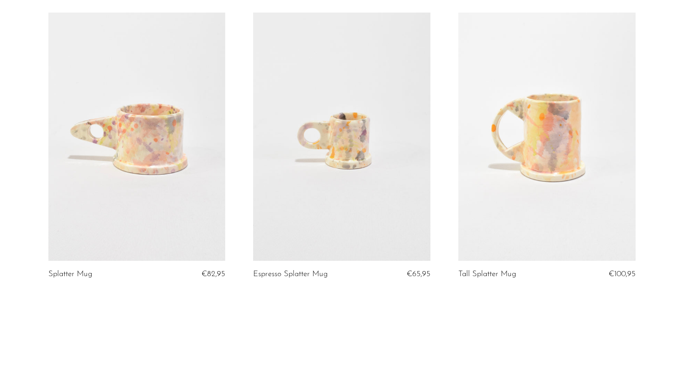
scroll to position [207, 0]
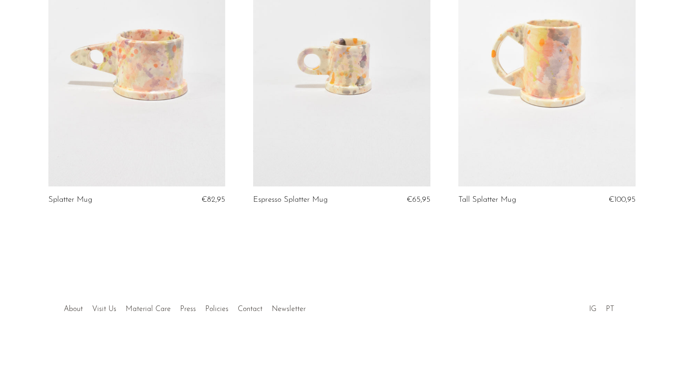
click at [156, 154] on link at bounding box center [136, 62] width 177 height 248
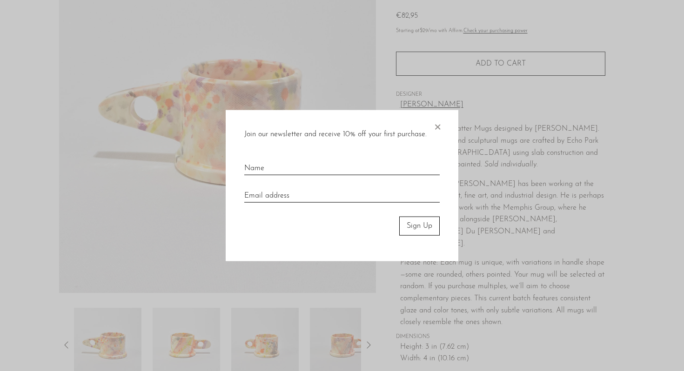
scroll to position [100, 0]
click at [438, 128] on span "×" at bounding box center [436, 125] width 9 height 30
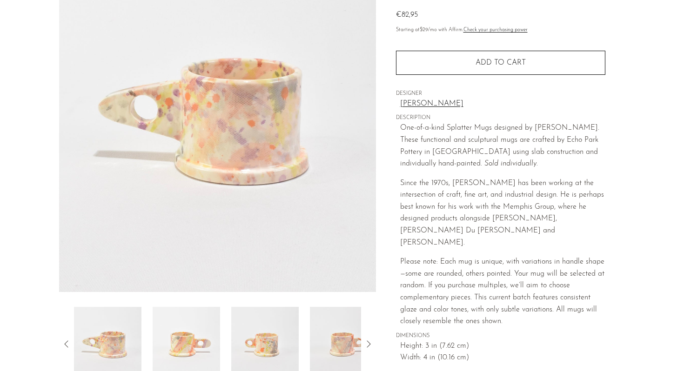
click at [190, 349] on img at bounding box center [186, 344] width 67 height 74
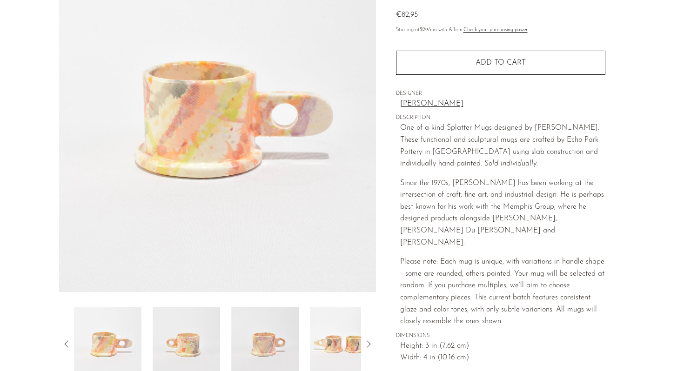
click at [229, 339] on div at bounding box center [217, 344] width 287 height 74
click at [261, 343] on img at bounding box center [264, 344] width 67 height 74
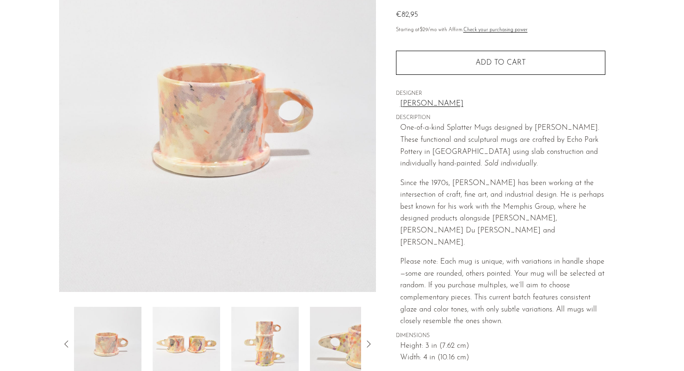
click at [173, 338] on img at bounding box center [186, 344] width 67 height 74
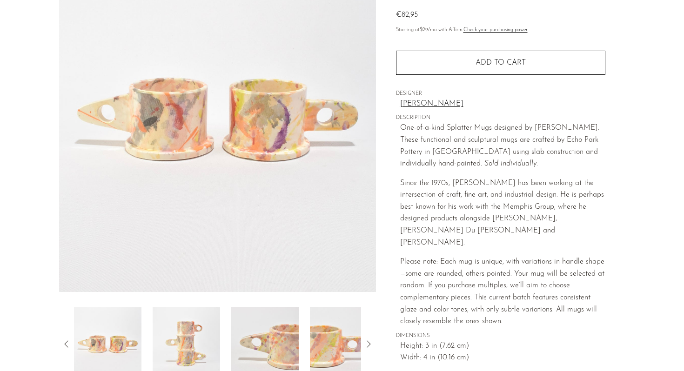
click at [204, 345] on img at bounding box center [186, 344] width 67 height 74
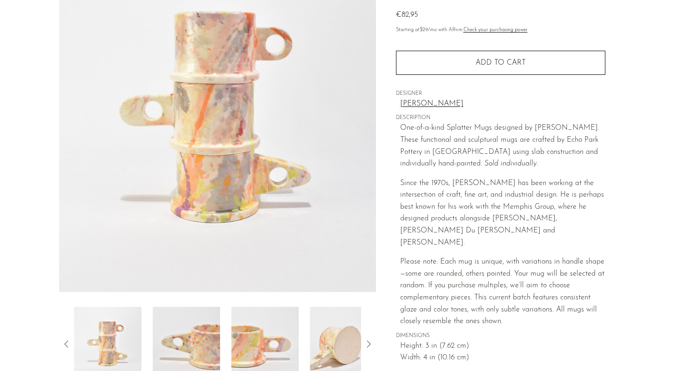
click at [199, 344] on img at bounding box center [186, 344] width 67 height 74
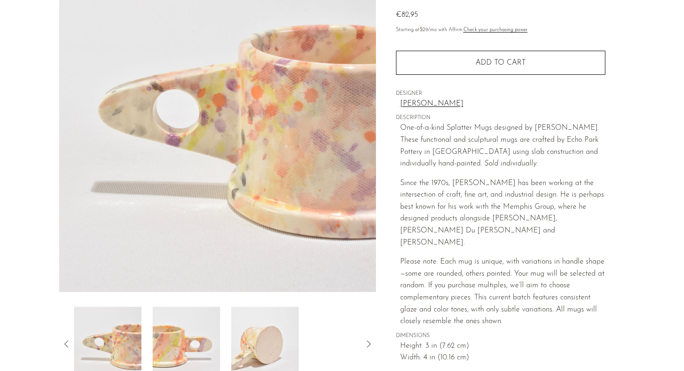
click at [204, 347] on img at bounding box center [186, 344] width 67 height 74
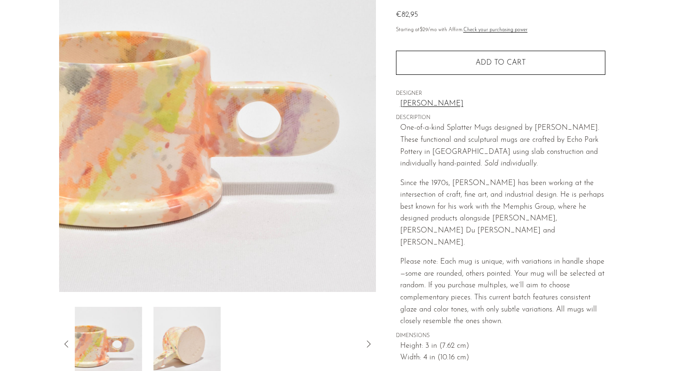
scroll to position [0, 0]
